Goal: Task Accomplishment & Management: Use online tool/utility

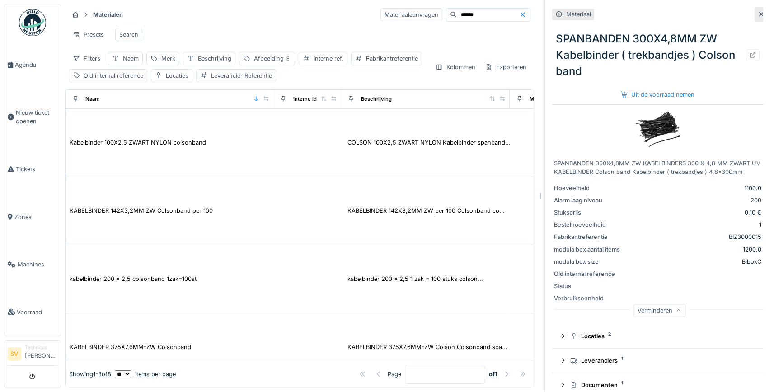
scroll to position [276, 0]
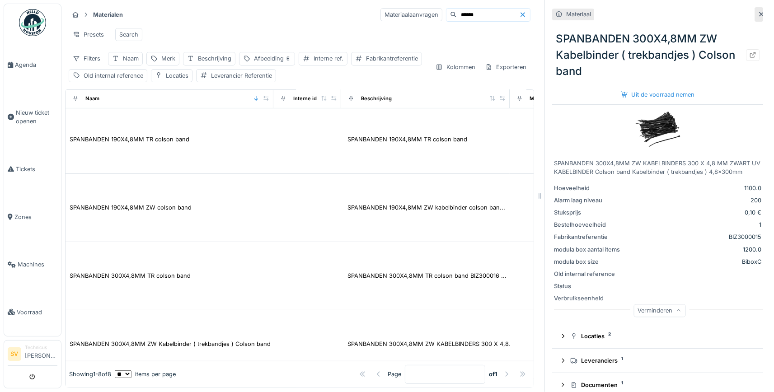
click at [35, 21] on img at bounding box center [32, 22] width 27 height 27
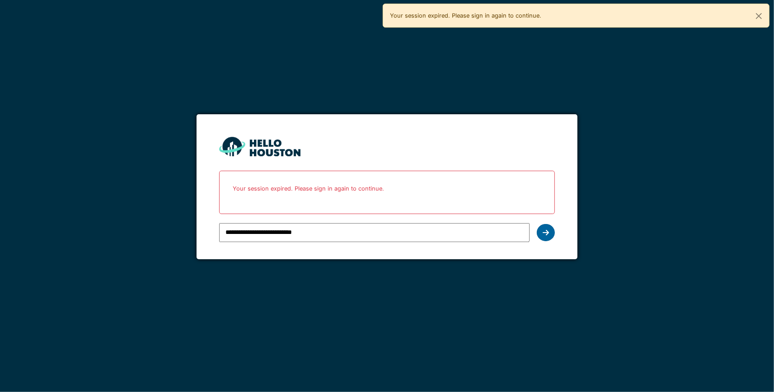
click at [544, 234] on icon at bounding box center [546, 232] width 6 height 7
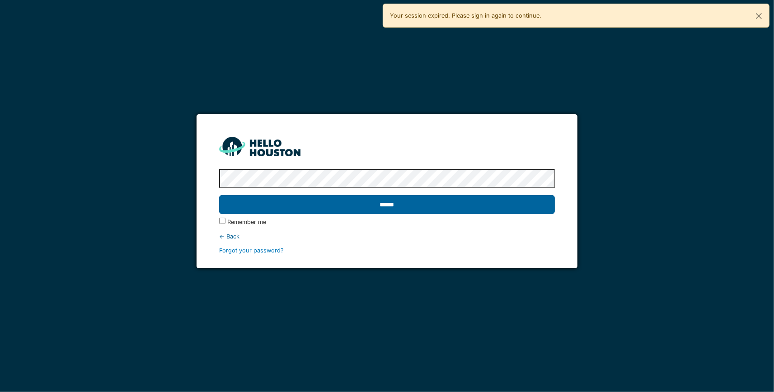
click at [486, 206] on input "******" at bounding box center [387, 204] width 336 height 19
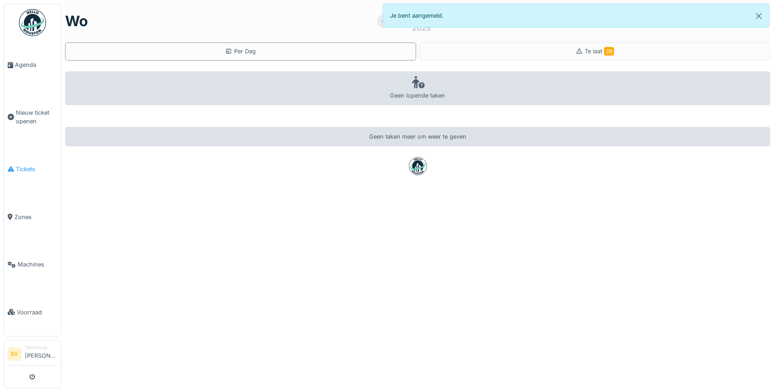
click at [19, 165] on span "Tickets" at bounding box center [37, 169] width 42 height 9
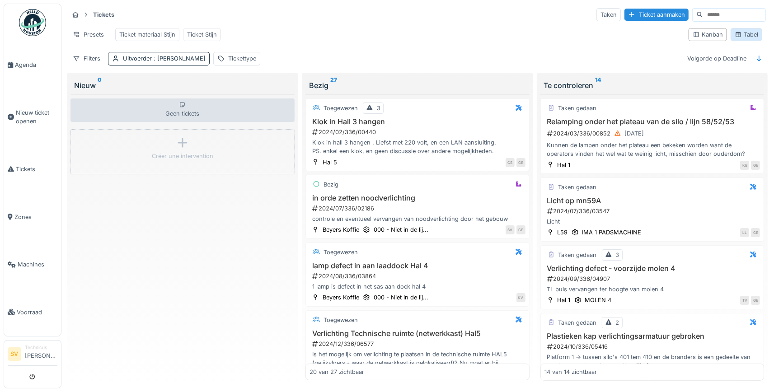
click at [754, 33] on div "Tabel" at bounding box center [746, 34] width 23 height 9
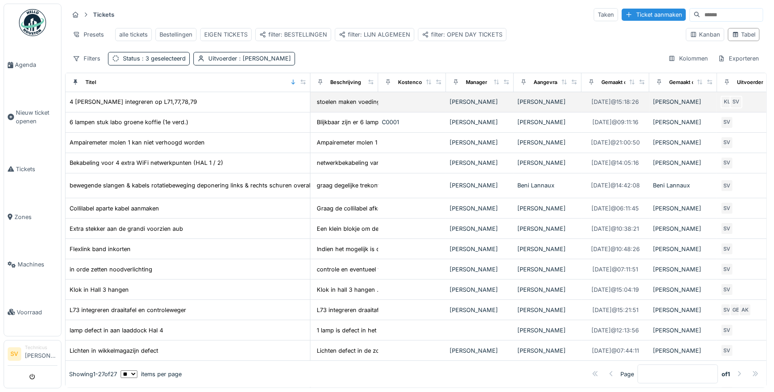
drag, startPoint x: 127, startPoint y: 82, endPoint x: 310, endPoint y: 106, distance: 184.0
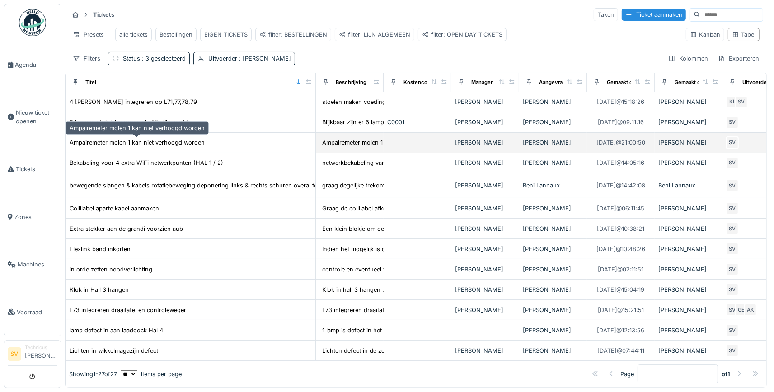
click at [164, 144] on div "Ampairemeter molen 1 kan niet verhoogd worden" at bounding box center [137, 142] width 135 height 9
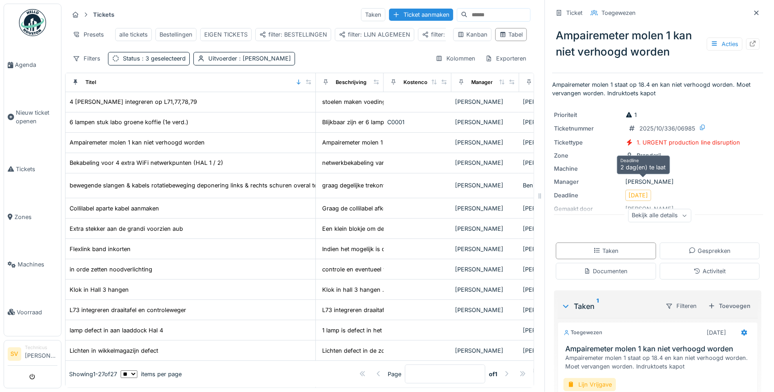
scroll to position [66, 0]
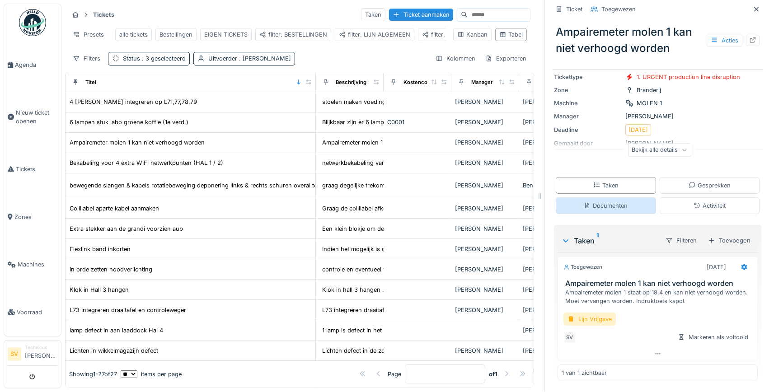
click at [617, 205] on div "Documenten" at bounding box center [606, 205] width 44 height 9
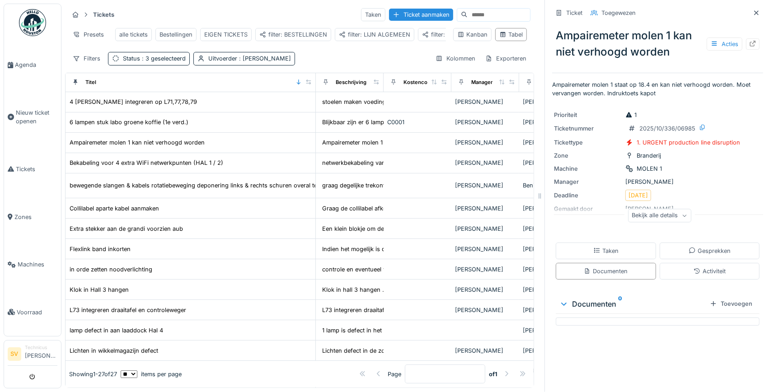
scroll to position [0, 0]
click at [609, 251] on div "Taken" at bounding box center [605, 251] width 25 height 9
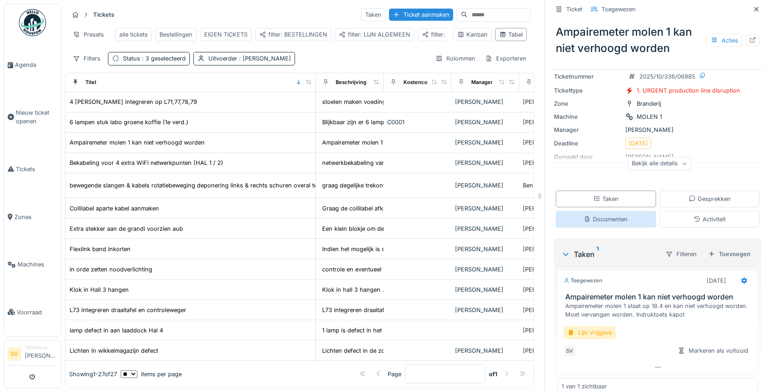
scroll to position [66, 0]
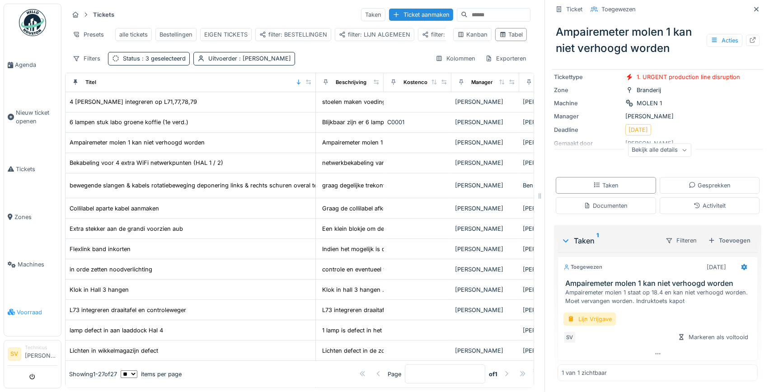
click at [25, 308] on span "Voorraad" at bounding box center [37, 312] width 41 height 9
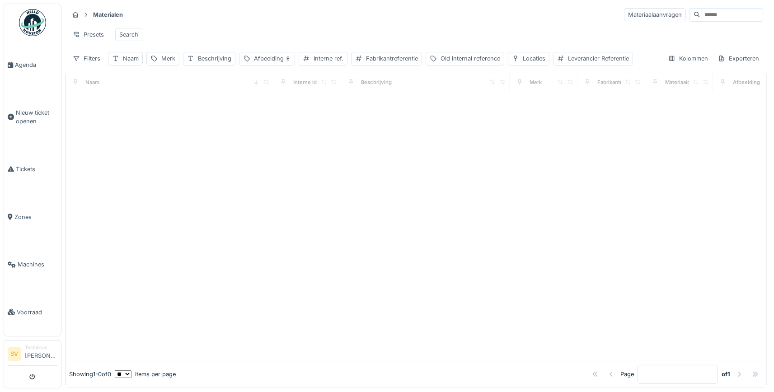
click at [708, 14] on input at bounding box center [731, 15] width 62 height 13
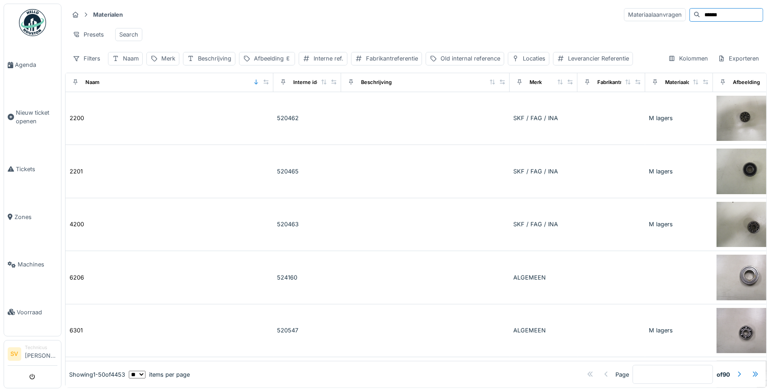
type input "******"
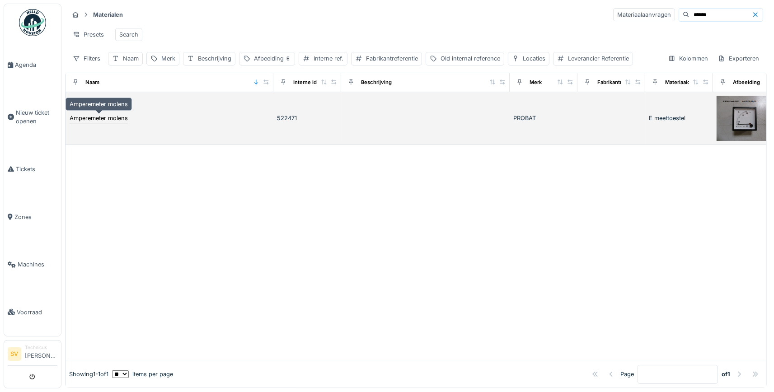
click at [113, 116] on div "Amperemeter molens" at bounding box center [99, 118] width 58 height 9
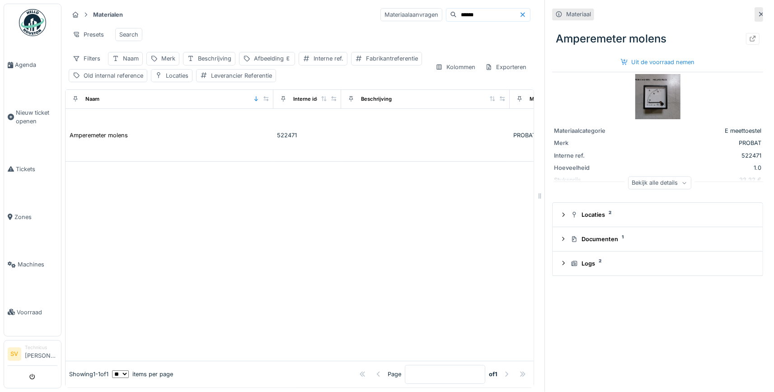
click at [664, 184] on div "Bekijk alle details" at bounding box center [659, 182] width 63 height 13
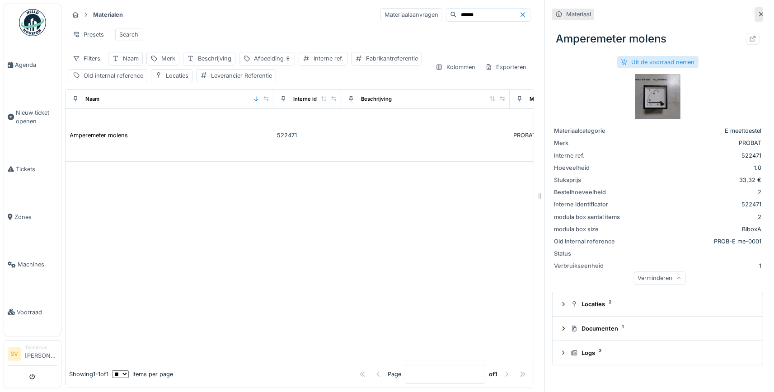
click at [660, 62] on div "Uit de voorraad nemen" at bounding box center [657, 62] width 81 height 12
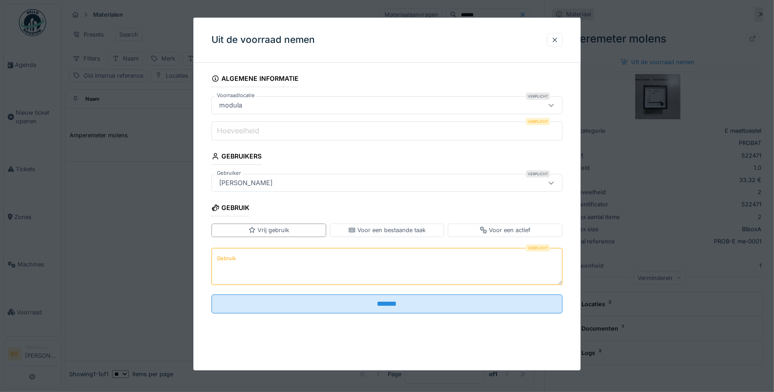
click at [336, 136] on input "Hoeveelheid" at bounding box center [386, 131] width 351 height 19
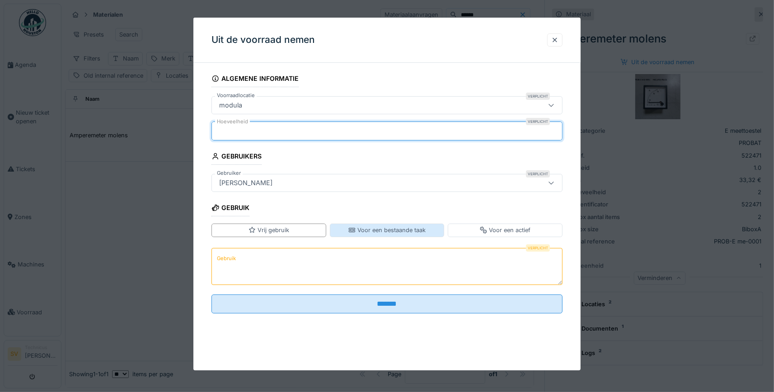
type input "*"
click at [377, 229] on div "Voor een bestaande taak" at bounding box center [386, 230] width 77 height 9
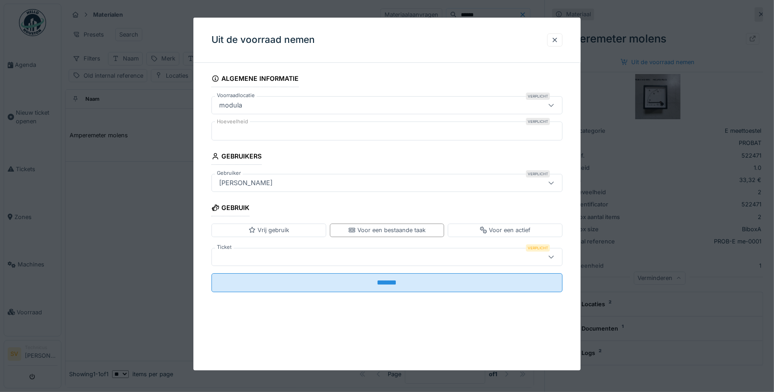
click at [336, 251] on div at bounding box center [386, 257] width 351 height 18
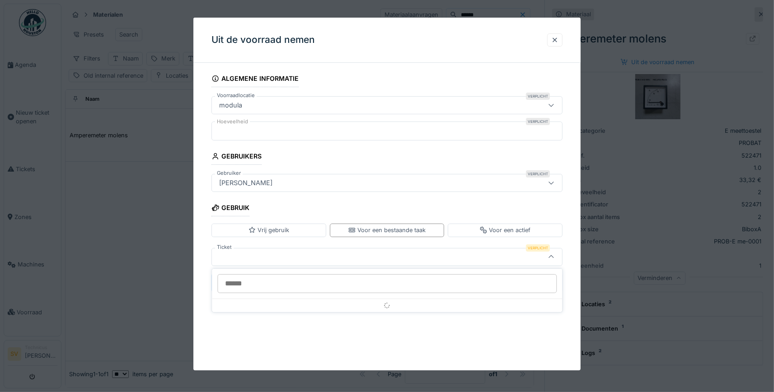
click at [334, 253] on div at bounding box center [365, 257] width 301 height 10
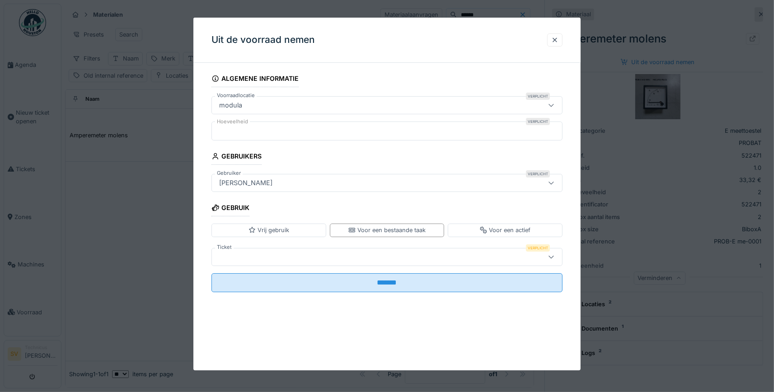
click at [551, 251] on div at bounding box center [551, 256] width 22 height 17
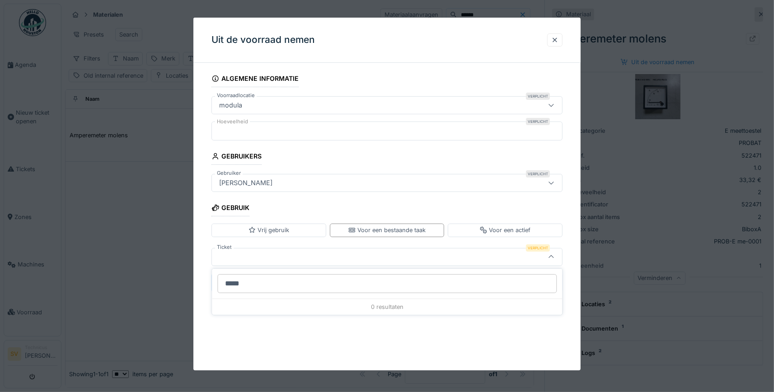
type input "******"
drag, startPoint x: 281, startPoint y: 281, endPoint x: 164, endPoint y: 273, distance: 117.3
click at [217, 274] on input "******" at bounding box center [386, 283] width 339 height 19
type input "*****"
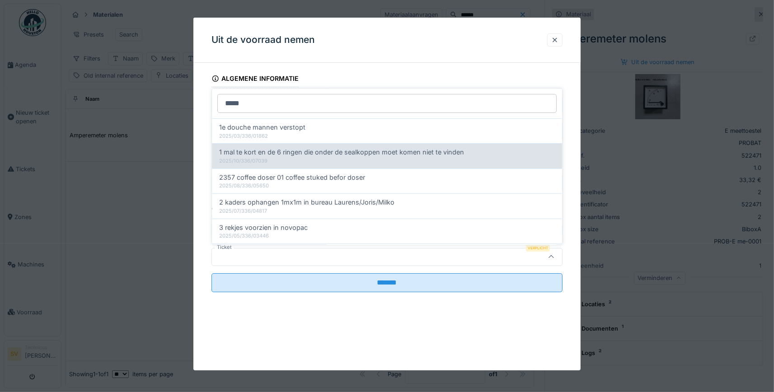
scroll to position [386, 0]
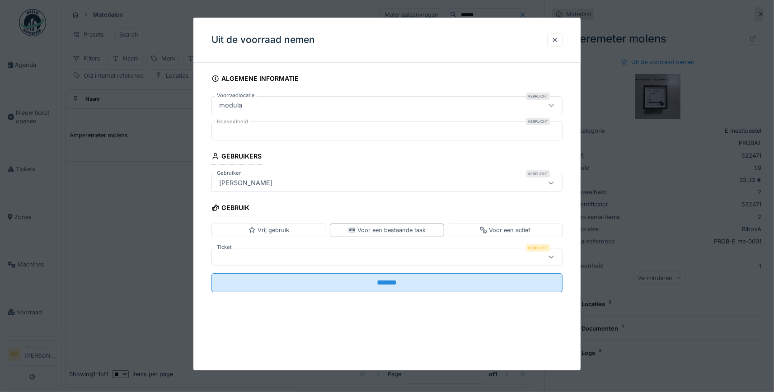
drag, startPoint x: 470, startPoint y: 35, endPoint x: 398, endPoint y: 37, distance: 71.4
click at [398, 37] on div "Uit de voorraad nemen" at bounding box center [386, 40] width 387 height 45
drag, startPoint x: 435, startPoint y: 26, endPoint x: 336, endPoint y: 40, distance: 100.9
click at [336, 40] on div "Uit de voorraad nemen" at bounding box center [386, 40] width 387 height 45
click at [249, 251] on div at bounding box center [386, 257] width 351 height 18
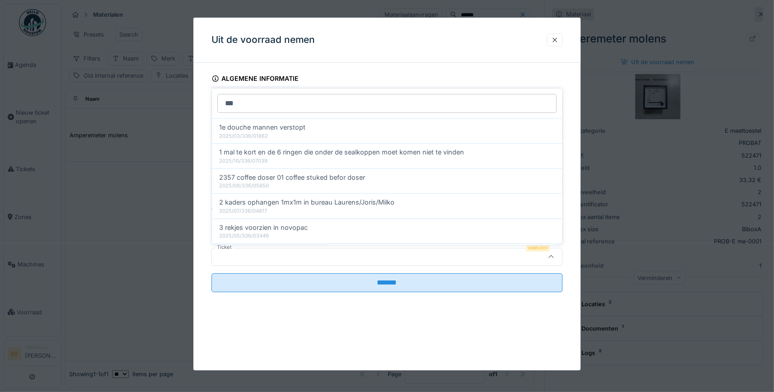
type input "***"
click at [552, 261] on div at bounding box center [551, 257] width 7 height 9
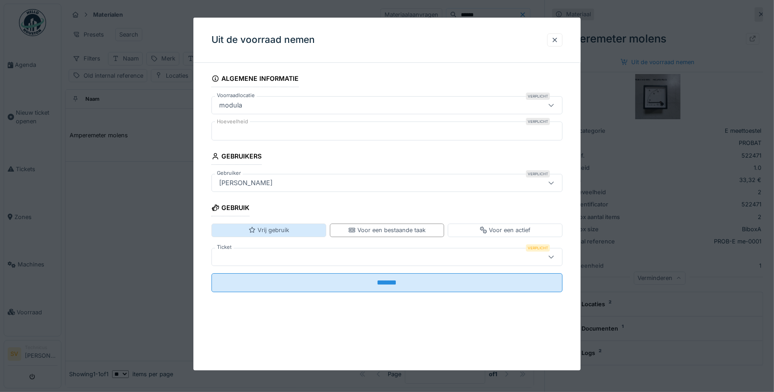
click at [291, 227] on div "Vrij gebruik" at bounding box center [268, 230] width 115 height 13
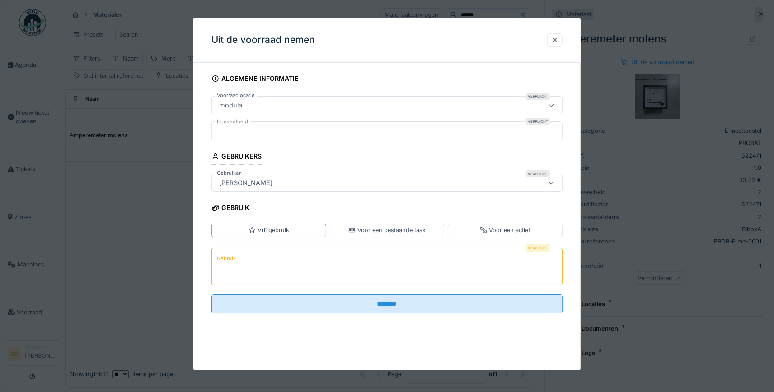
click at [257, 275] on textarea "Gebruik" at bounding box center [386, 266] width 351 height 37
click at [234, 258] on label "Gebruik" at bounding box center [226, 258] width 23 height 11
click at [234, 258] on textarea "Gebruik" at bounding box center [386, 266] width 351 height 37
click at [238, 263] on textarea "Gebruik" at bounding box center [386, 266] width 351 height 37
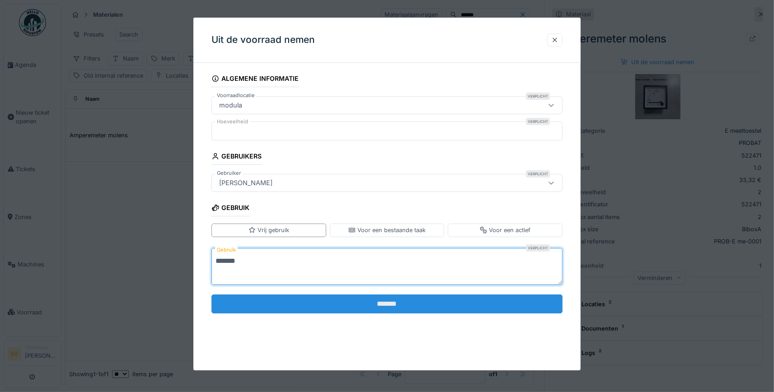
type textarea "*******"
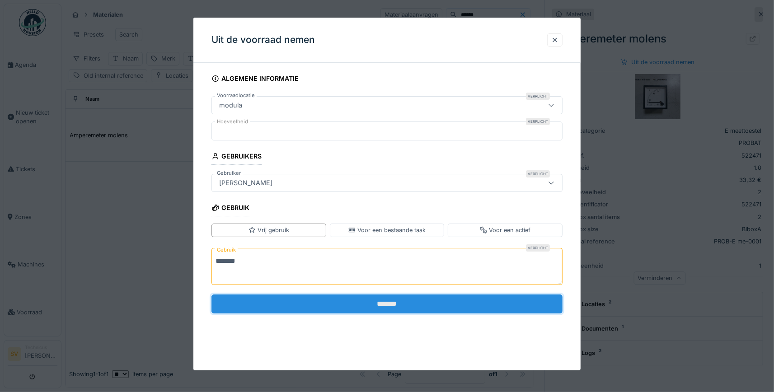
click at [353, 304] on input "*******" at bounding box center [386, 304] width 351 height 19
